Goal: Task Accomplishment & Management: Use online tool/utility

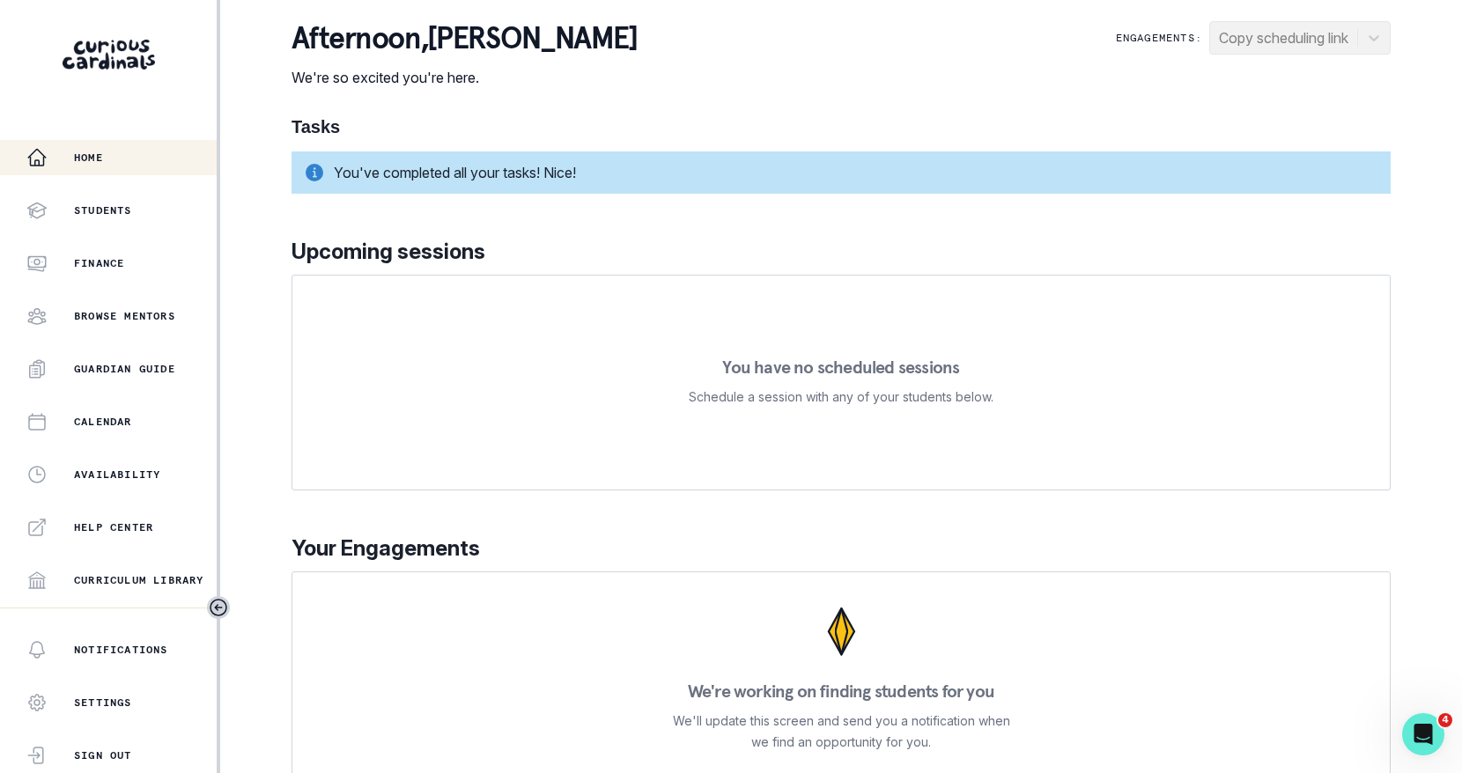
scroll to position [306, 0]
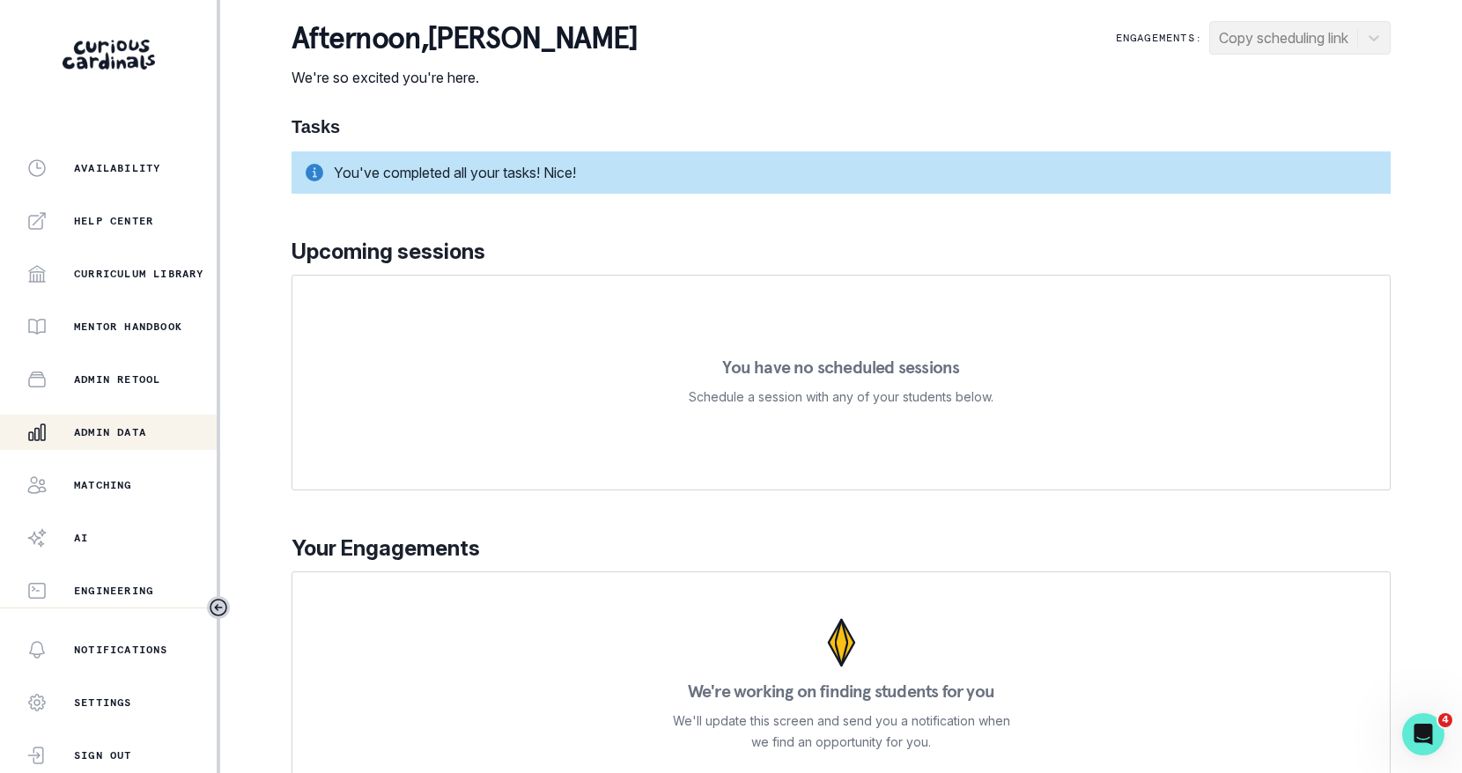
click at [146, 438] on p "Admin Data" at bounding box center [110, 432] width 72 height 14
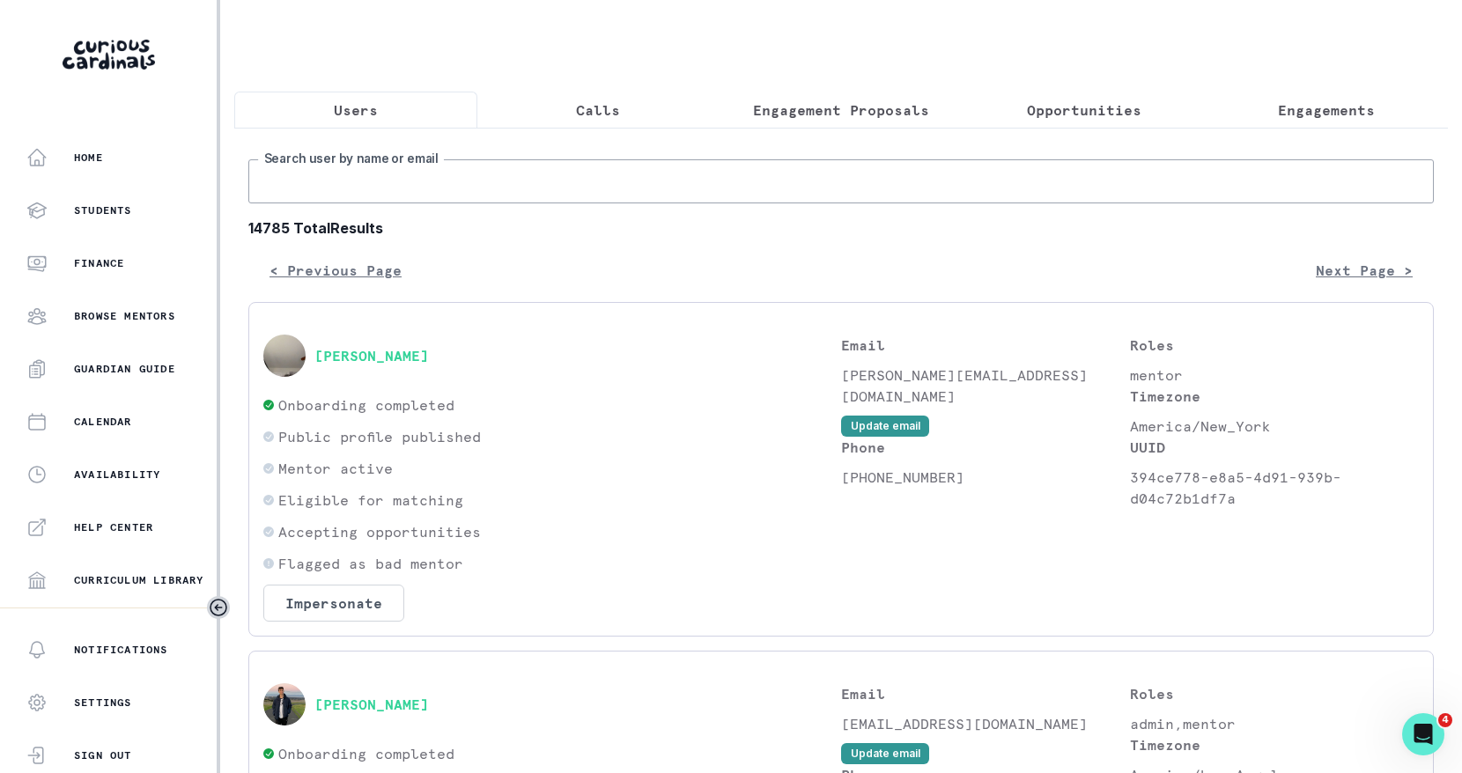
click at [482, 186] on input "Search user by name or email" at bounding box center [840, 181] width 1185 height 44
paste input "[PERSON_NAME]"
type input "[PERSON_NAME]"
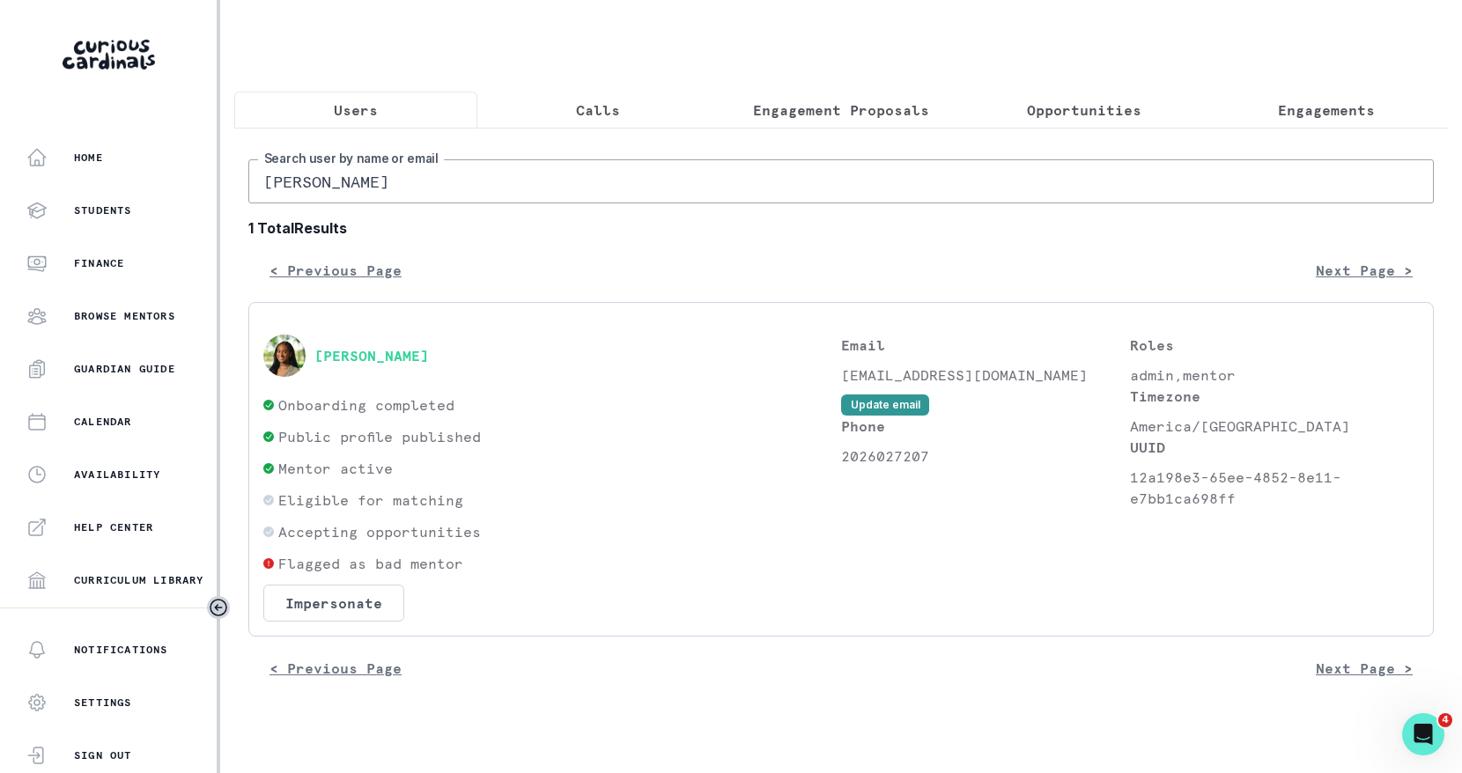
click at [872, 457] on p "2026027207" at bounding box center [985, 456] width 289 height 21
copy p "2026027207"
click at [328, 192] on input "[PERSON_NAME]" at bounding box center [840, 181] width 1185 height 44
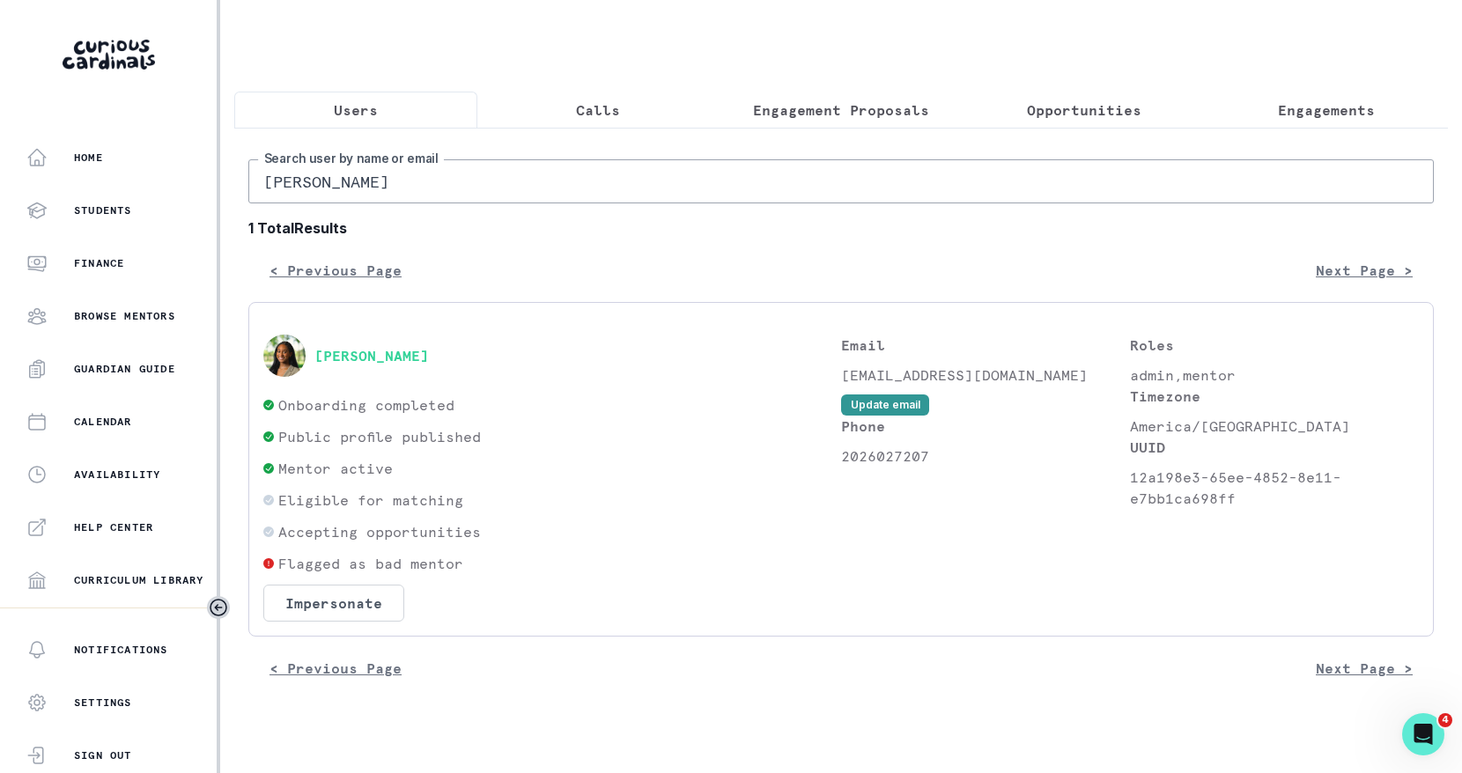
click at [328, 192] on input "[PERSON_NAME]" at bounding box center [840, 181] width 1185 height 44
paste input "[PERSON_NAME]"
type input "[PERSON_NAME]"
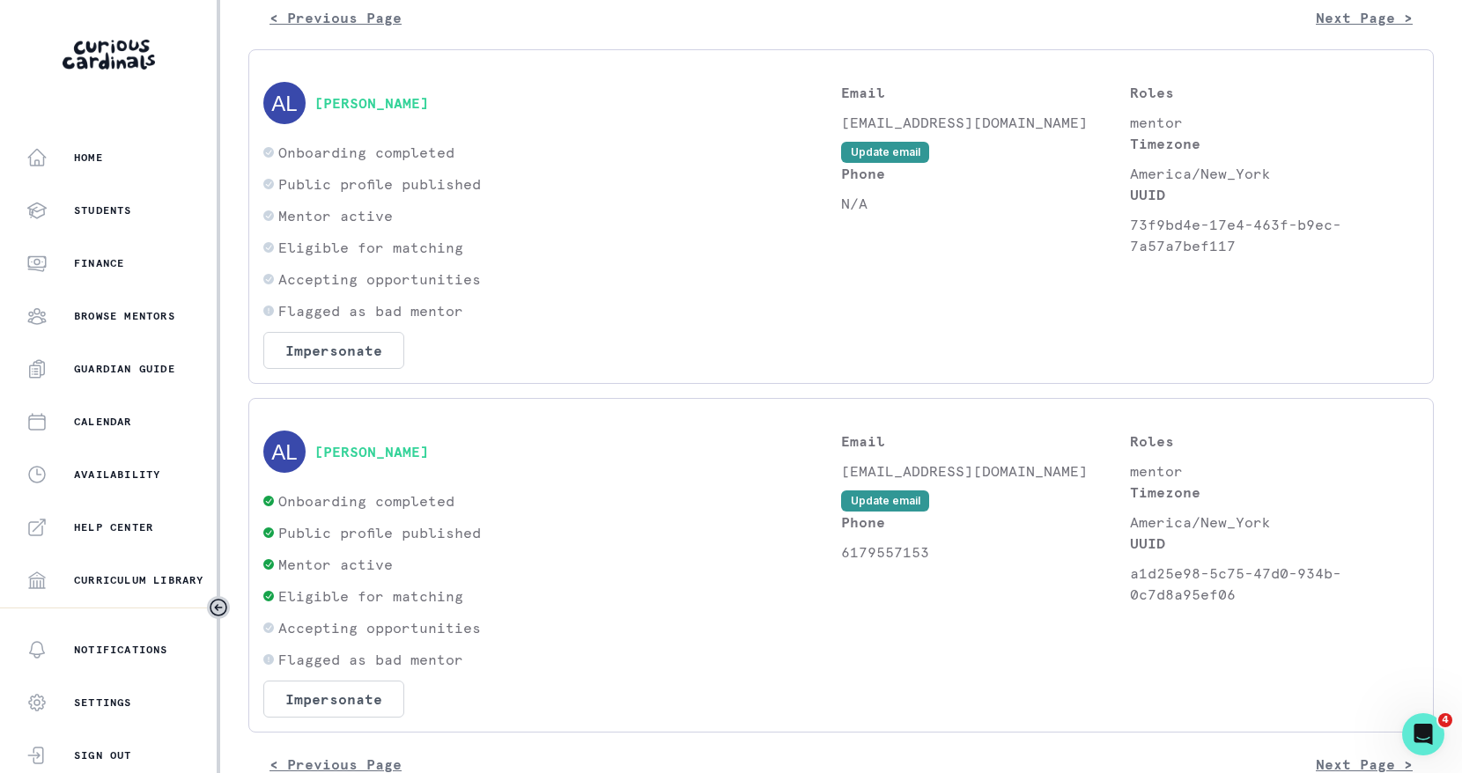
scroll to position [275, 0]
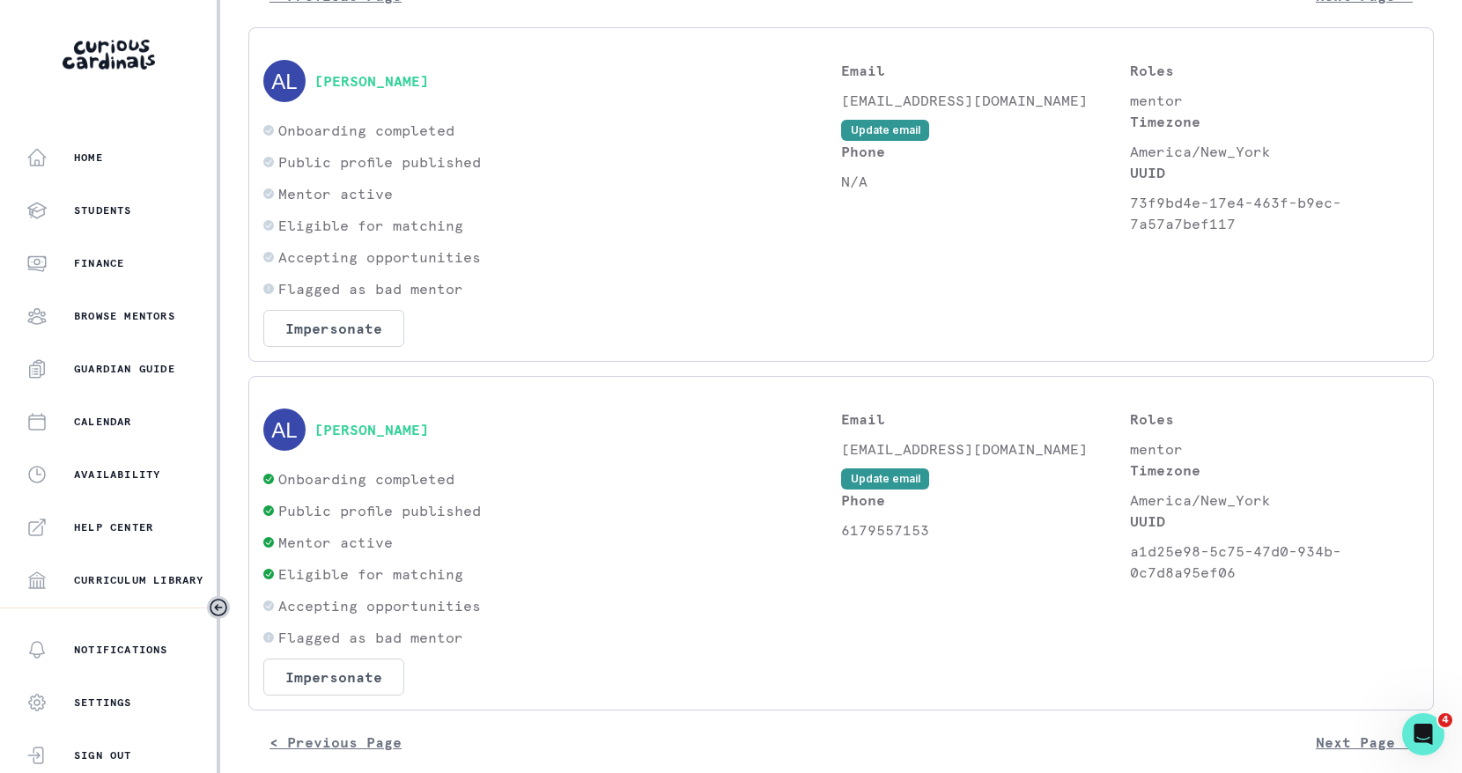
click at [883, 541] on p "6179557153" at bounding box center [985, 529] width 289 height 21
copy p "6179557153"
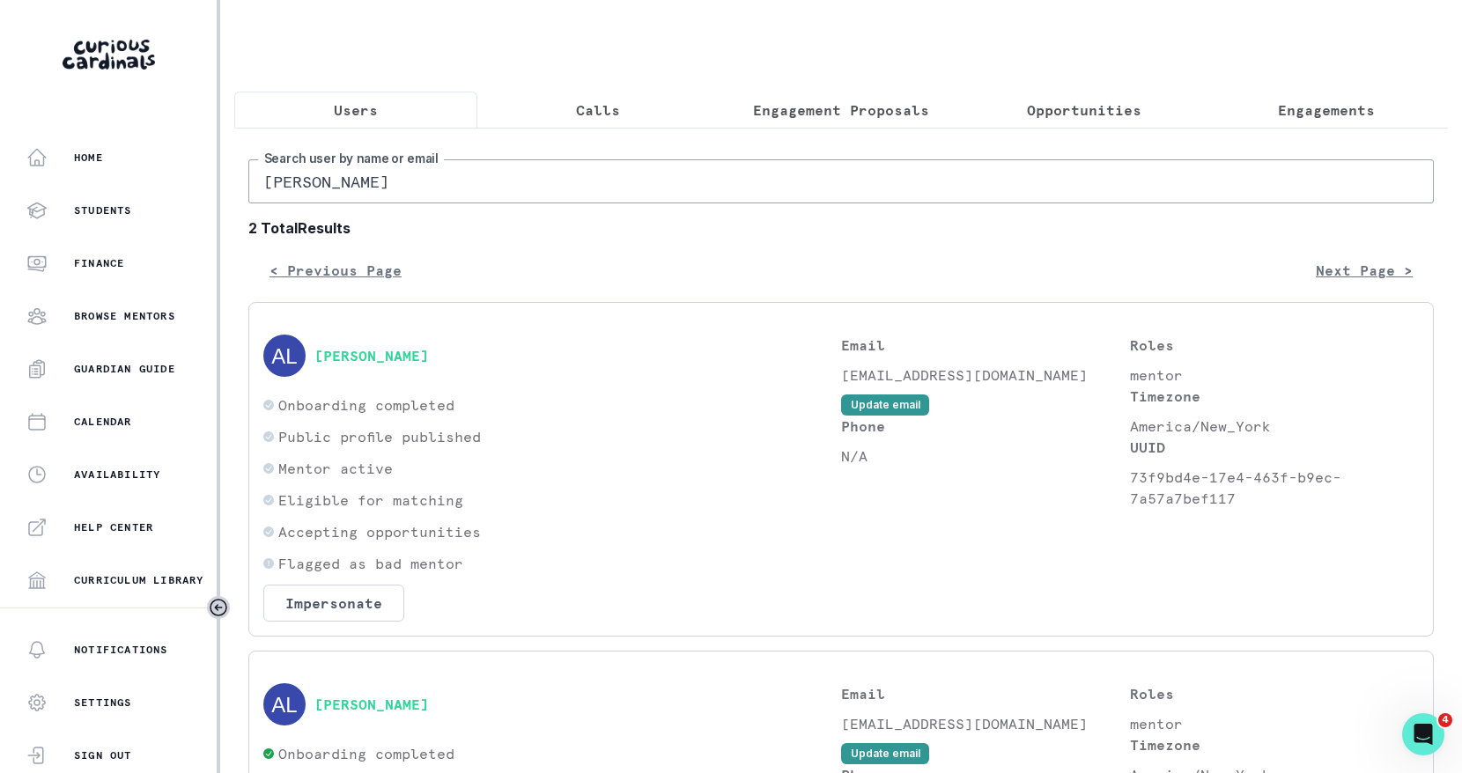
click at [472, 179] on input "[PERSON_NAME]" at bounding box center [840, 181] width 1185 height 44
paste input "[PERSON_NAME]"
type input "[PERSON_NAME]"
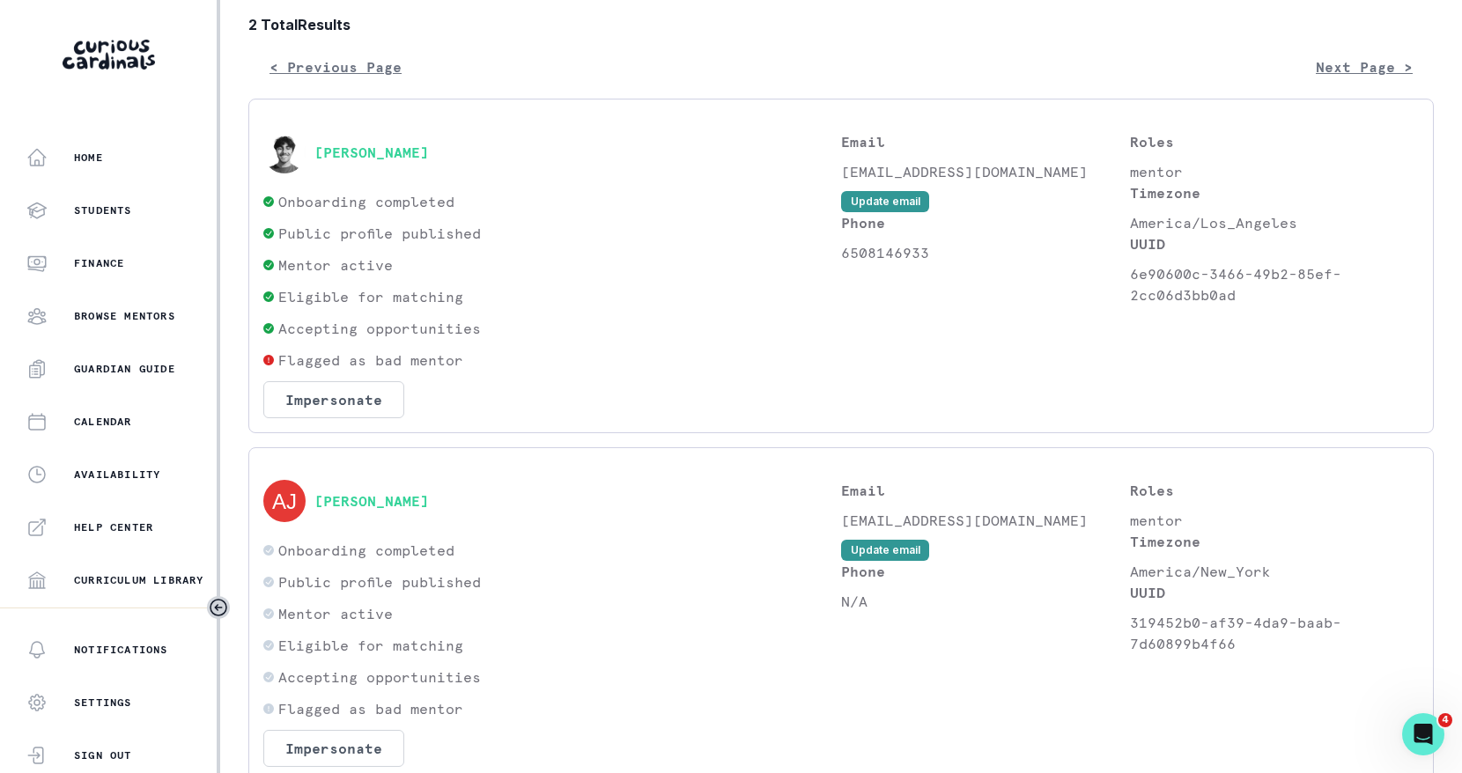
scroll to position [210, 0]
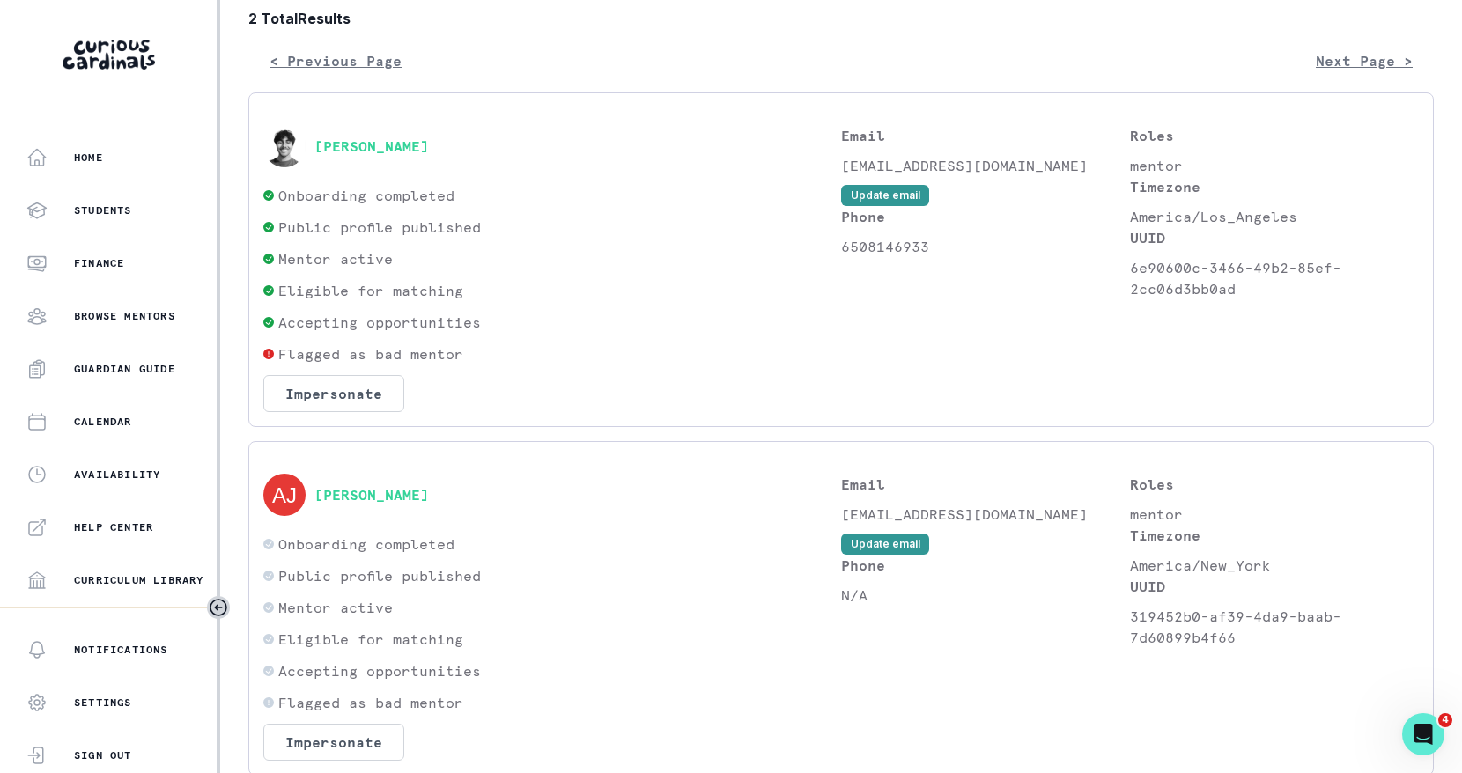
click at [880, 247] on p "6508146933" at bounding box center [985, 246] width 289 height 21
copy p "6508146933"
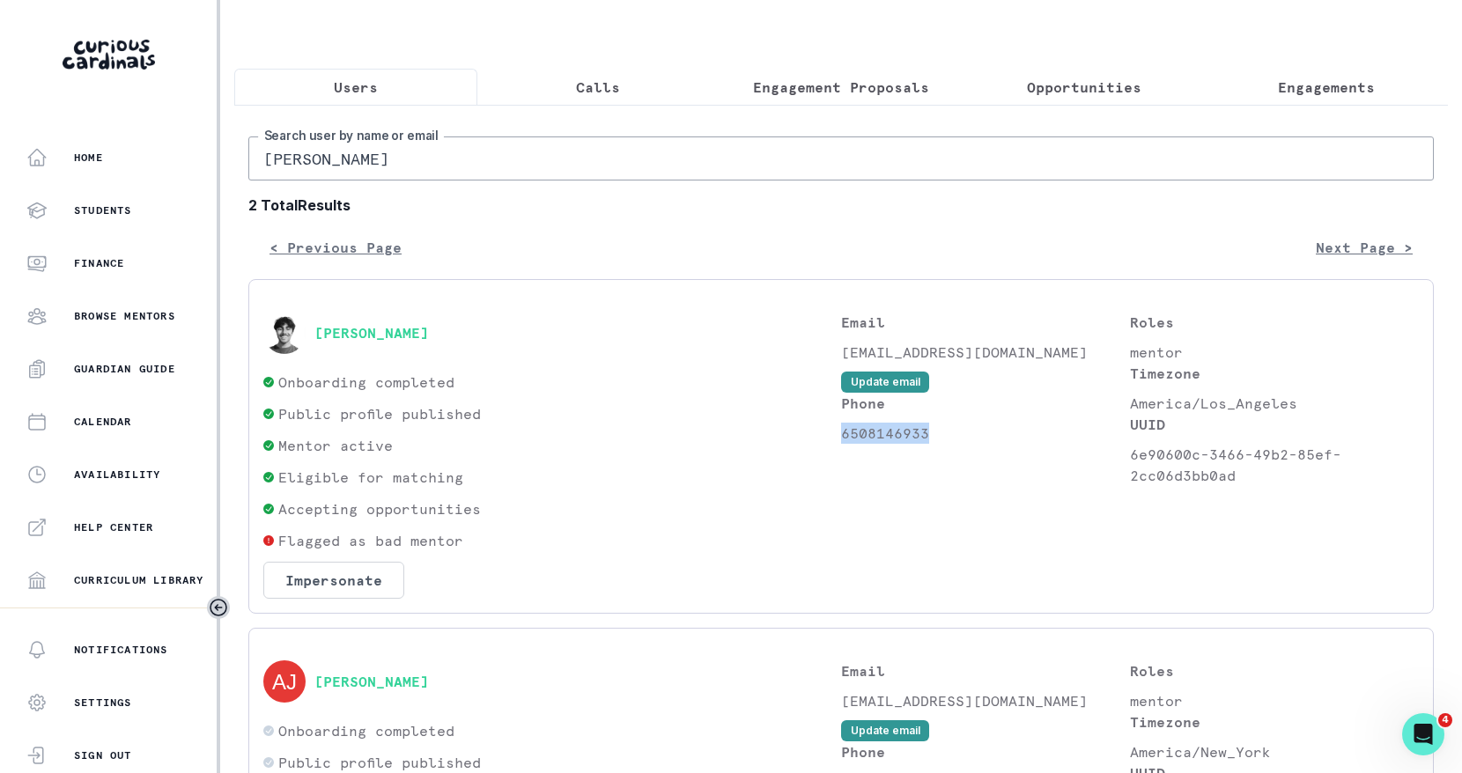
scroll to position [0, 0]
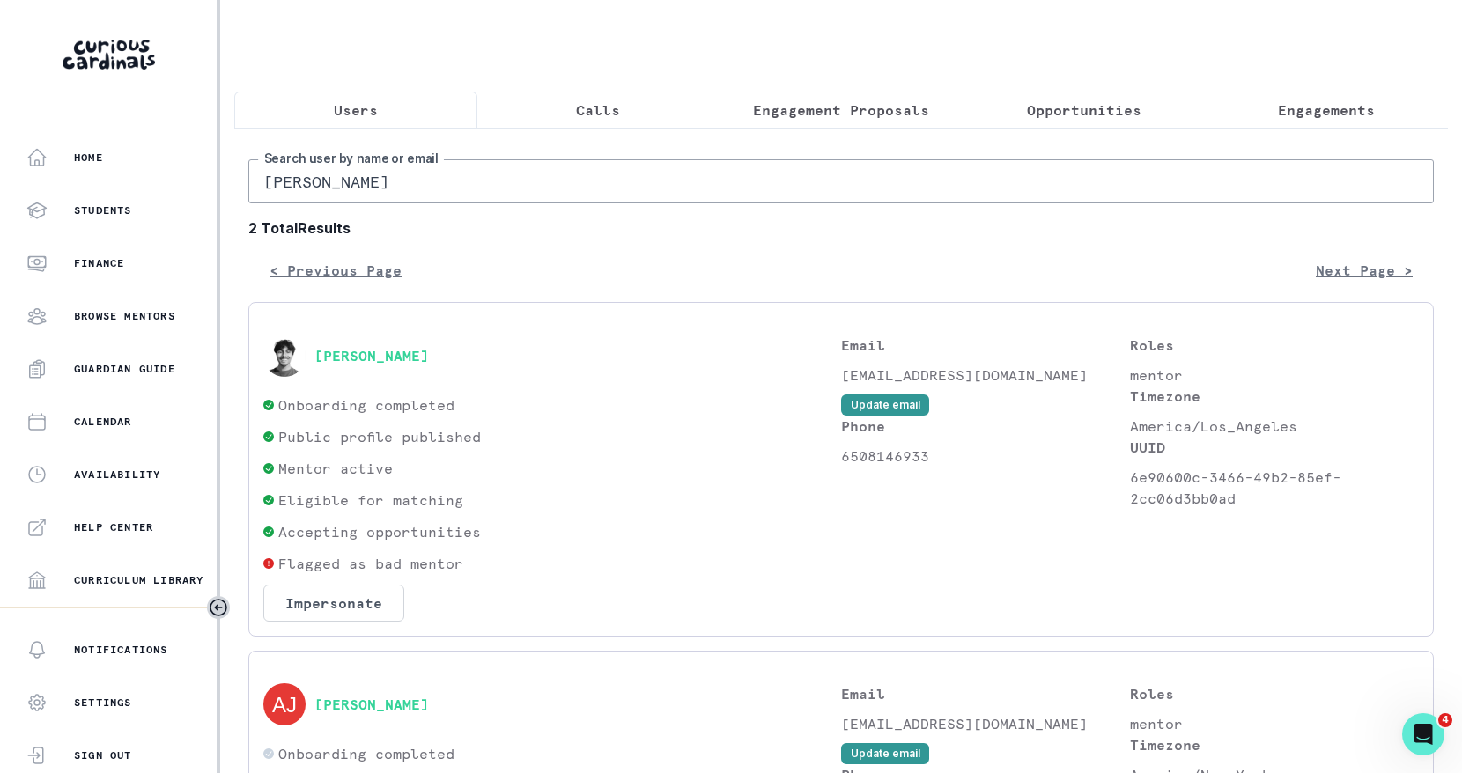
click at [472, 178] on input "[PERSON_NAME]" at bounding box center [840, 181] width 1185 height 44
paste input "[PERSON_NAME]"
type input "[PERSON_NAME]"
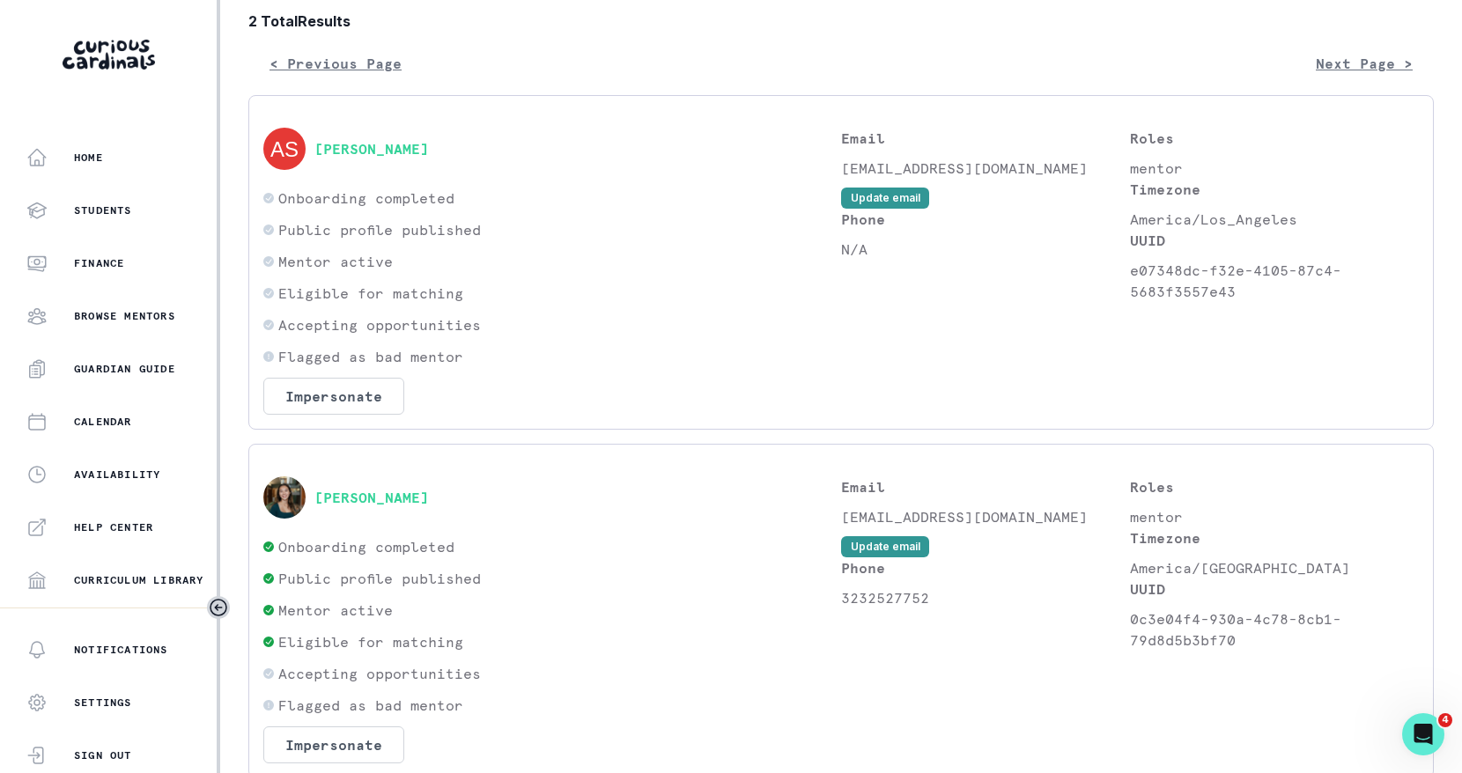
scroll to position [209, 0]
click at [899, 607] on p "3232527752" at bounding box center [985, 595] width 289 height 21
copy p "3232527752"
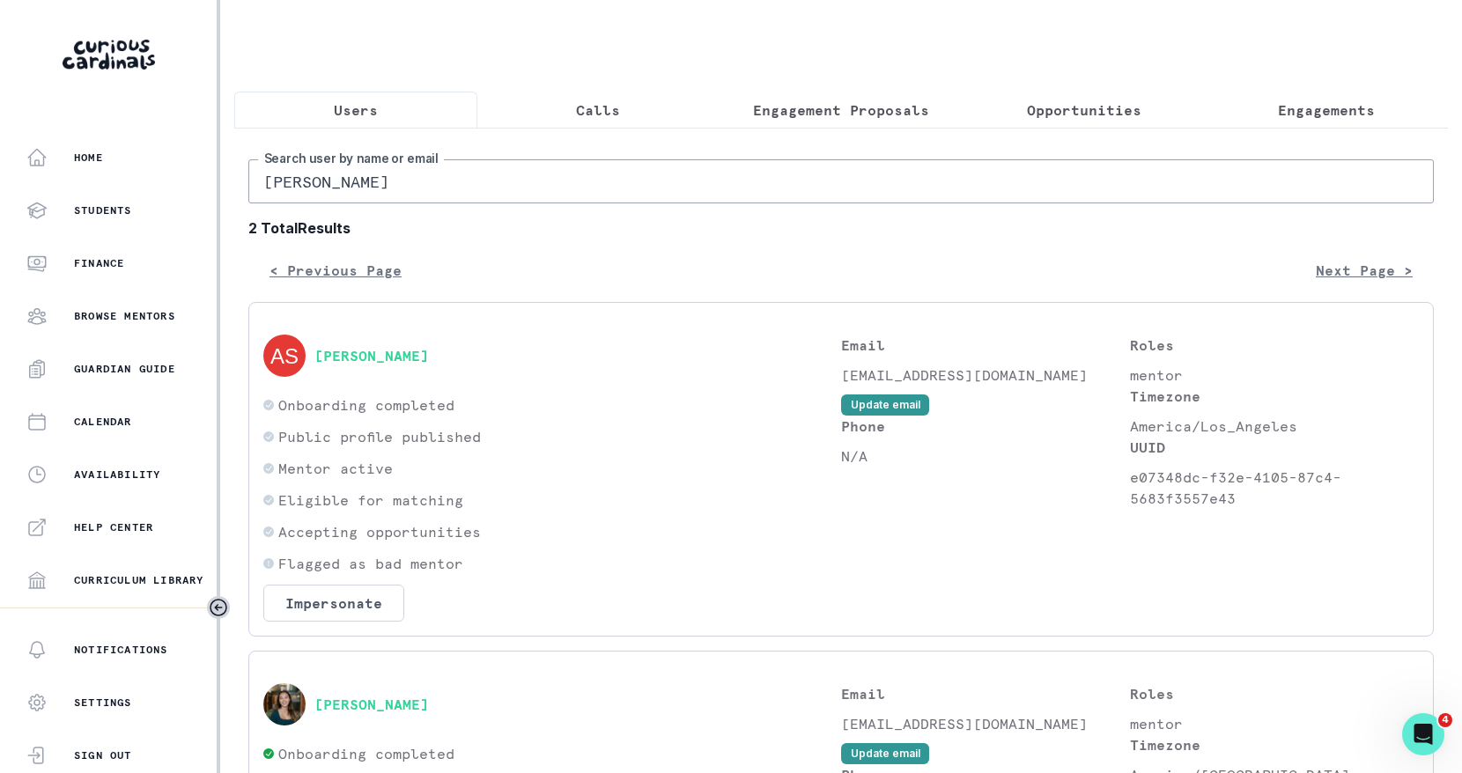
click at [455, 170] on input "[PERSON_NAME]" at bounding box center [840, 181] width 1185 height 44
paste input "urora [PERSON_NAME]"
type input "[PERSON_NAME]"
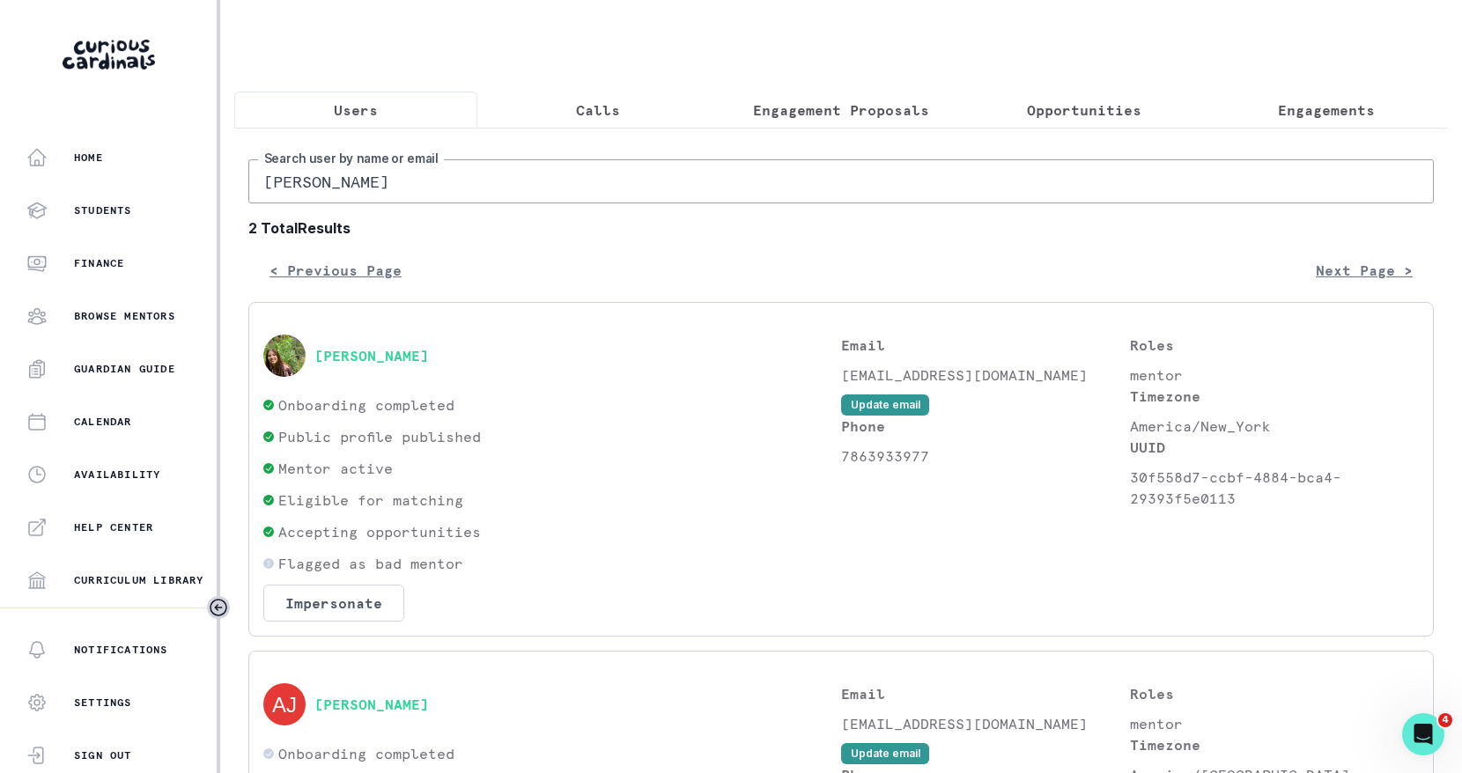
scroll to position [93, 0]
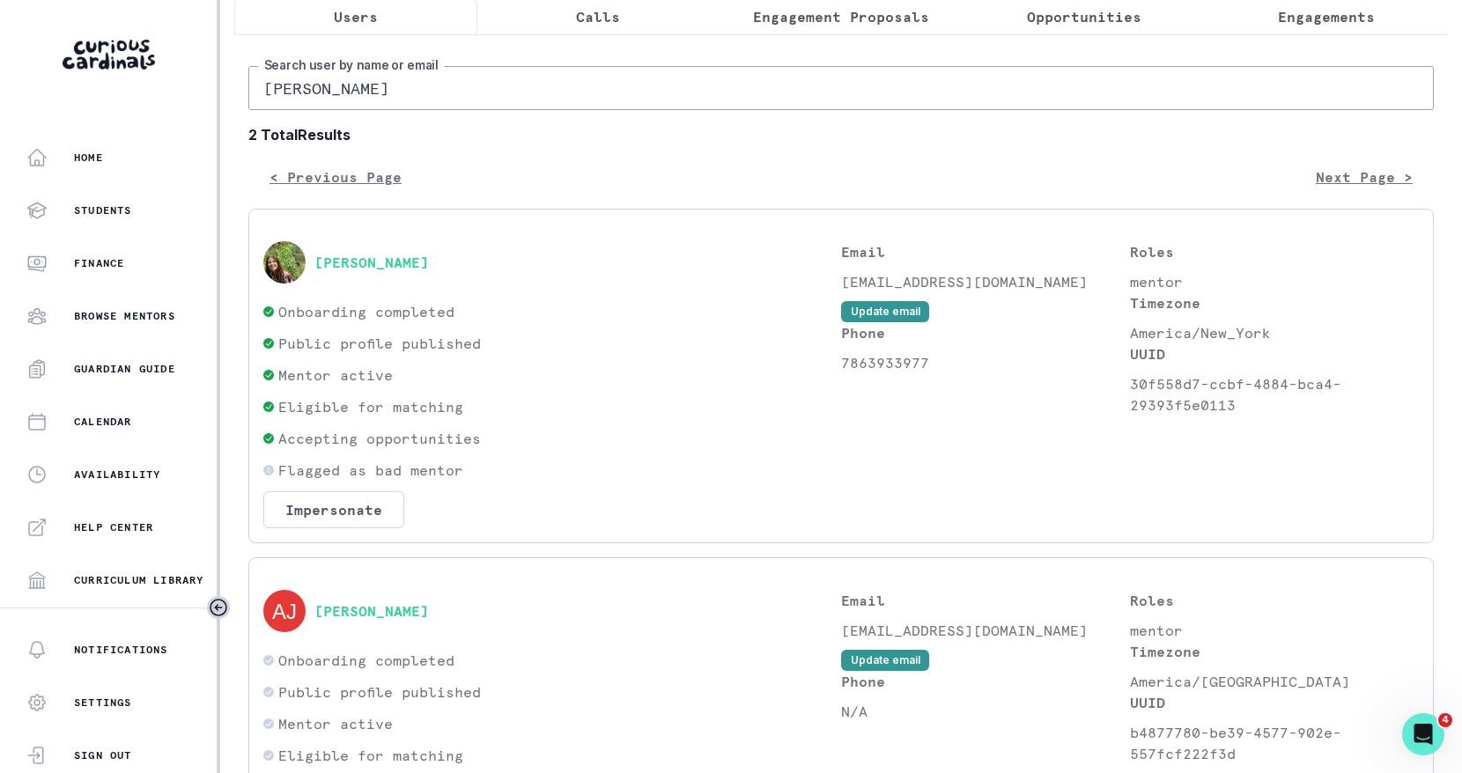
click at [916, 352] on p "7863933977" at bounding box center [985, 362] width 289 height 21
copy p "7863933977"
click at [456, 98] on input "[PERSON_NAME]" at bounding box center [840, 88] width 1185 height 44
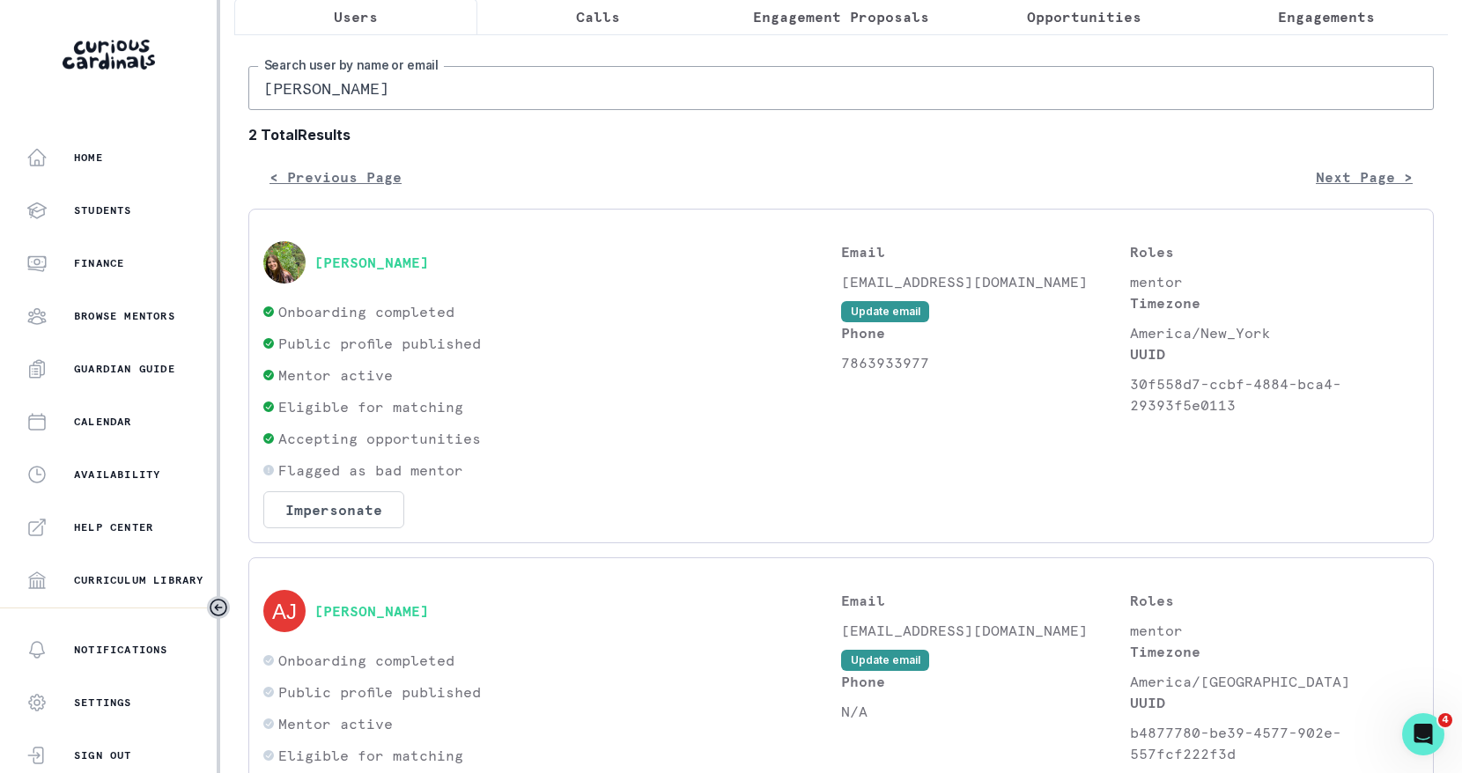
click at [456, 98] on input "[PERSON_NAME]" at bounding box center [840, 88] width 1185 height 44
paste input "Dumebi Adigwe"
type input "Dumebi Adigwe"
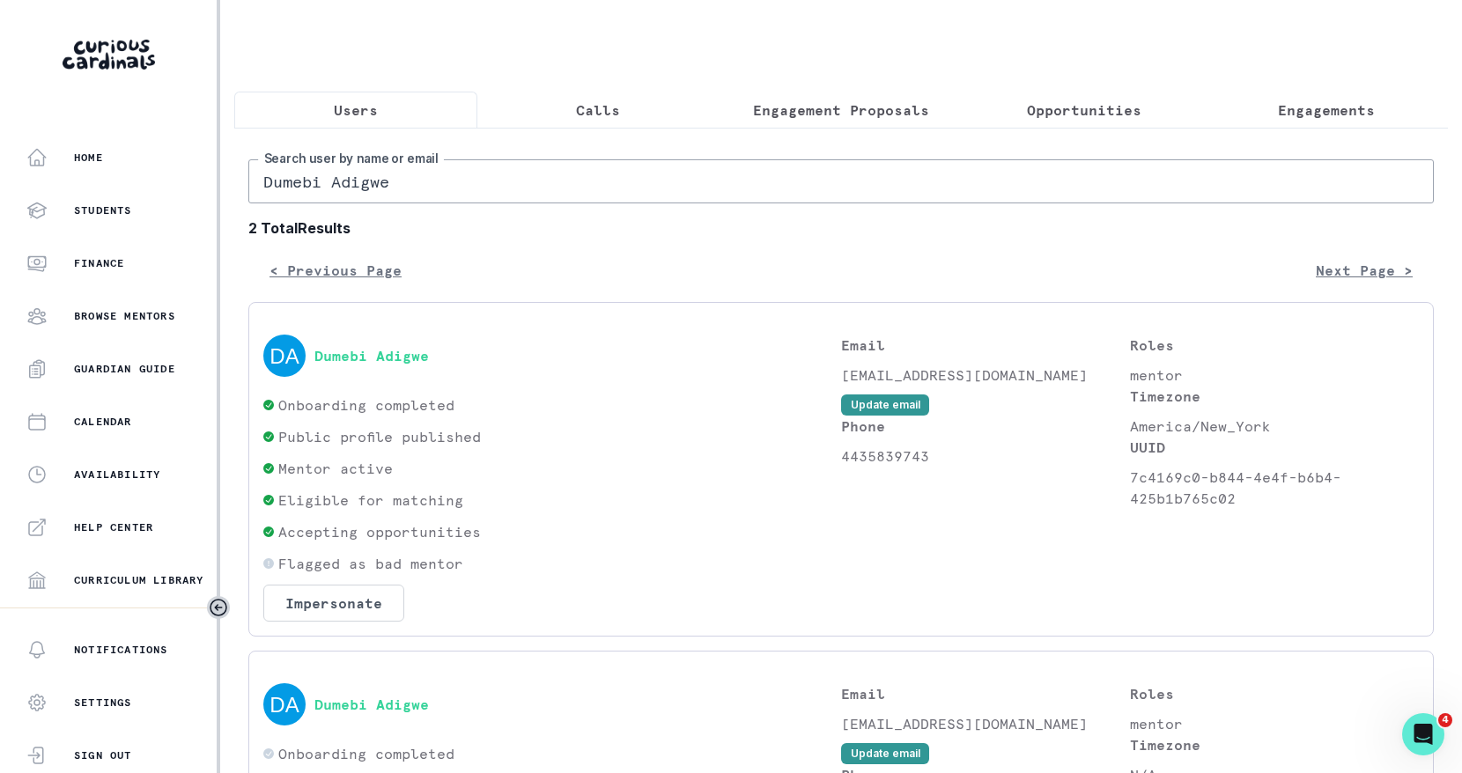
click at [889, 459] on p "4435839743" at bounding box center [985, 456] width 289 height 21
copy p "4435839743"
click at [447, 177] on input "Dumebi Adigwe" at bounding box center [840, 181] width 1185 height 44
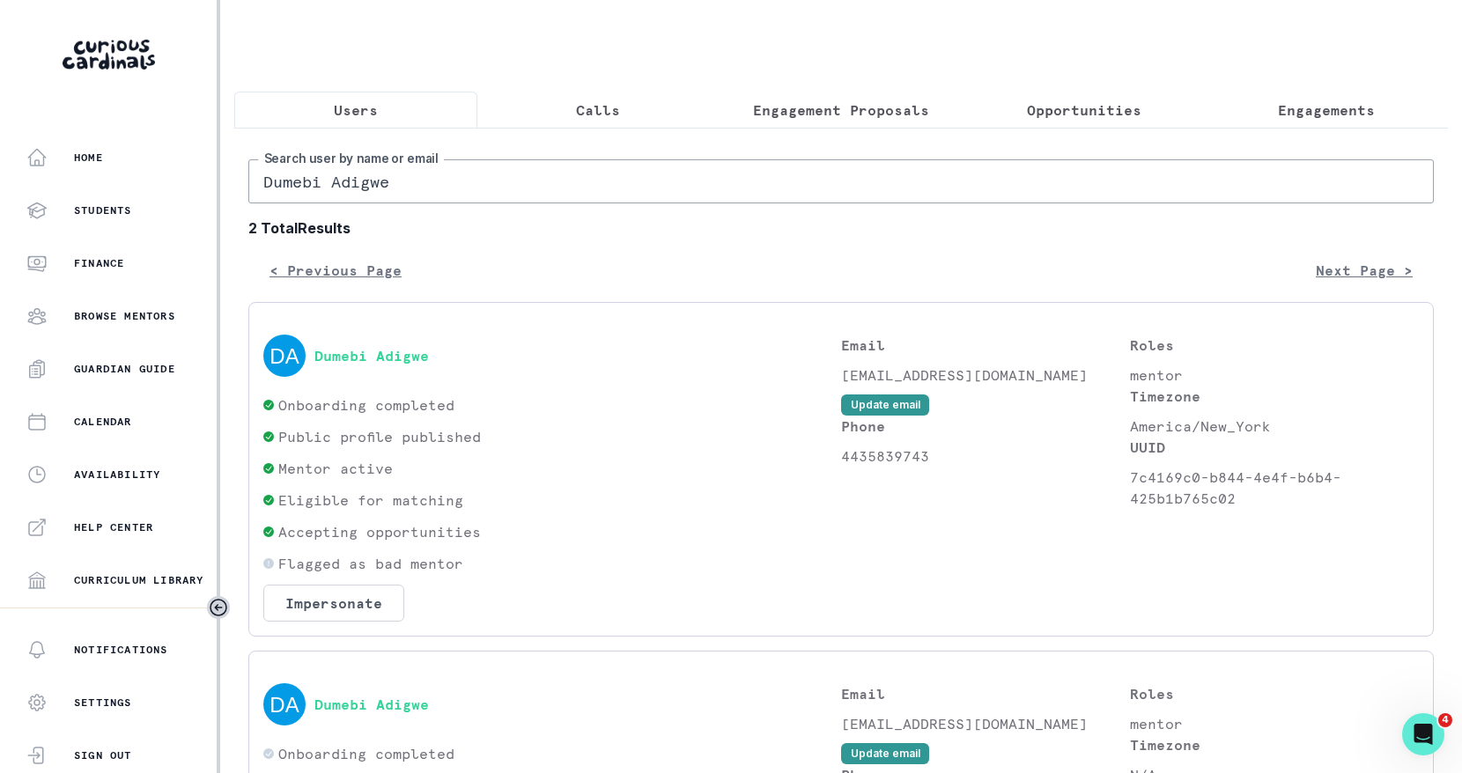
click at [447, 177] on input "Dumebi Adigwe" at bounding box center [840, 181] width 1185 height 44
type input "[PERSON_NAME]"
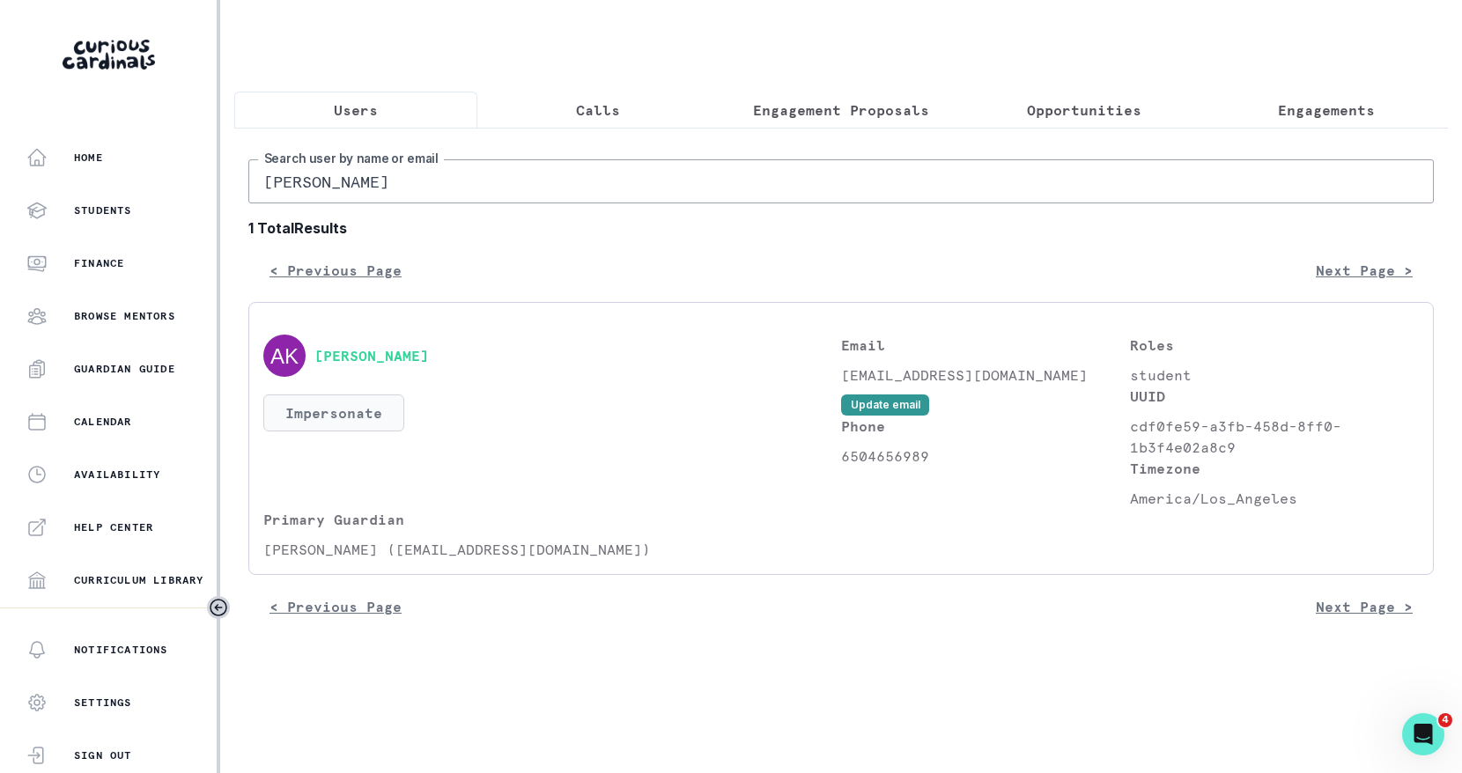
click at [367, 411] on button "Impersonate" at bounding box center [333, 412] width 141 height 37
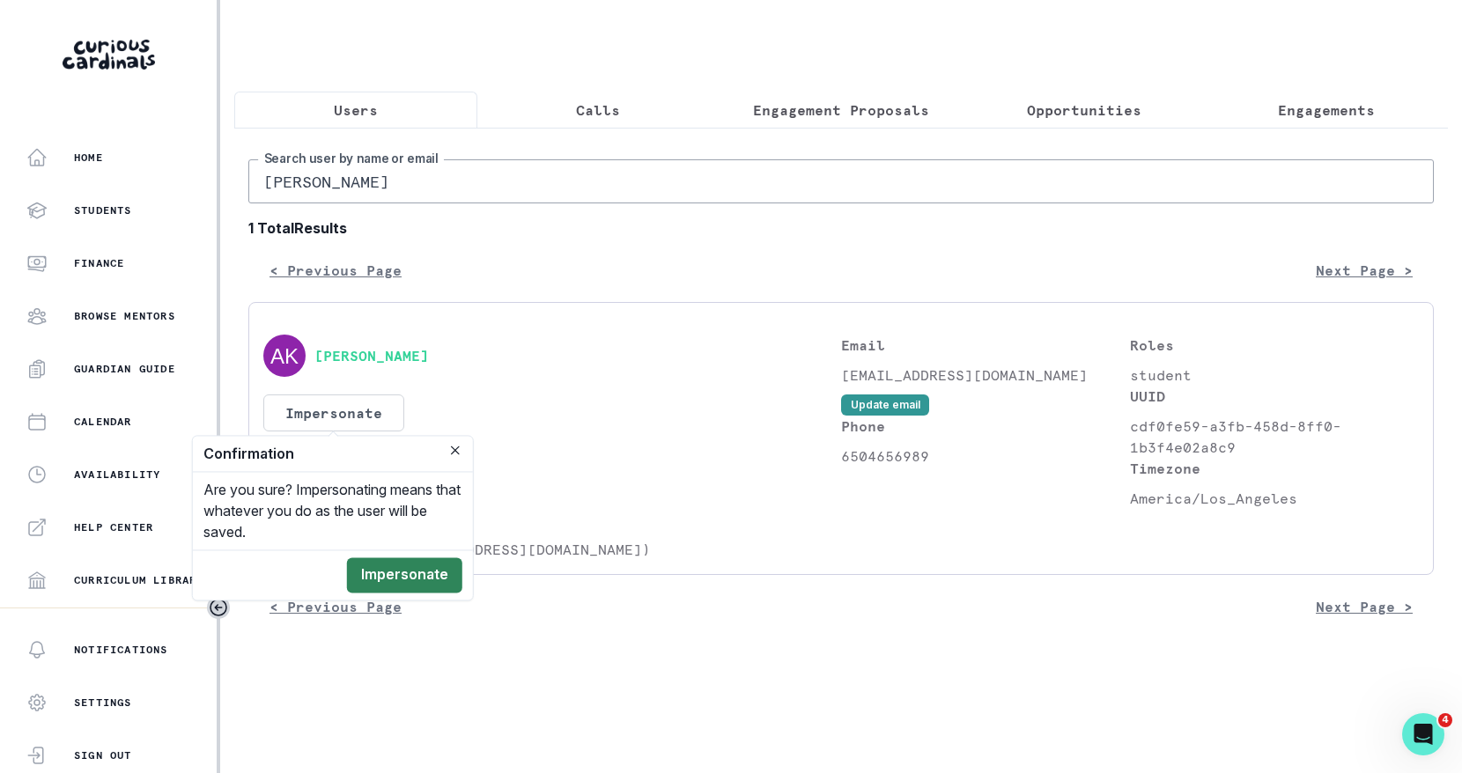
click at [421, 572] on button "Impersonate" at bounding box center [404, 574] width 115 height 35
